Goal: Check status: Check status

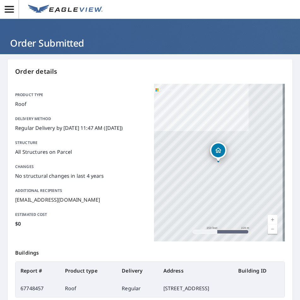
click at [2, 14] on span "button" at bounding box center [9, 9] width 19 height 11
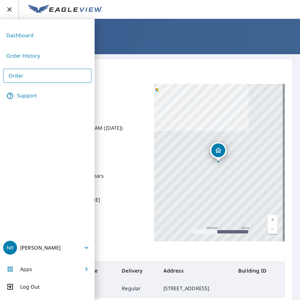
click at [26, 37] on link "Dashboard" at bounding box center [47, 35] width 88 height 15
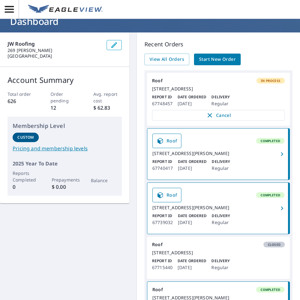
scroll to position [32, 0]
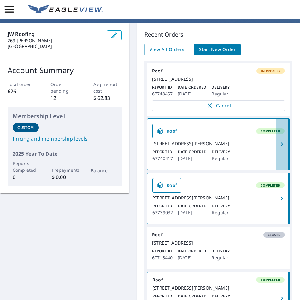
click at [278, 148] on icon "button" at bounding box center [282, 145] width 8 height 8
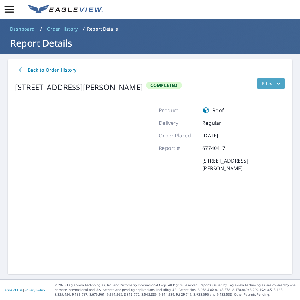
click at [275, 81] on icon "filesDropdownBtn-67740417" at bounding box center [279, 84] width 8 height 8
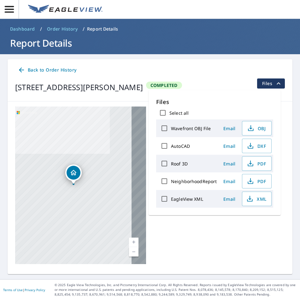
click at [164, 180] on input "NeighborhoodReport" at bounding box center [164, 181] width 13 height 13
checkbox input "true"
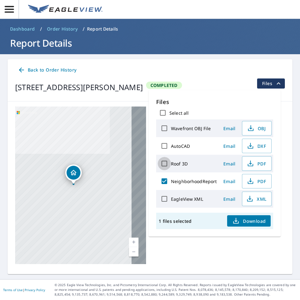
click at [168, 163] on input "Roof 3D" at bounding box center [164, 163] width 13 height 13
checkbox input "true"
click at [235, 220] on icon "button" at bounding box center [236, 221] width 8 height 8
